Goal: Find specific page/section: Find specific page/section

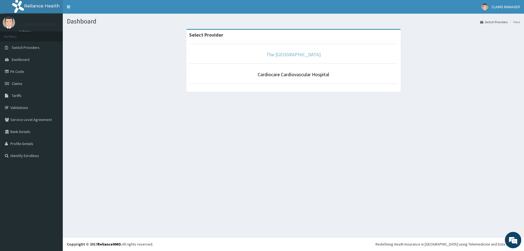
click at [286, 53] on link "The [GEOGRAPHIC_DATA]" at bounding box center [293, 54] width 54 height 6
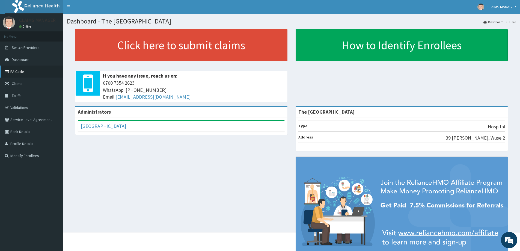
click at [20, 72] on link "PA Code" at bounding box center [31, 72] width 63 height 12
